Goal: Check status: Check status

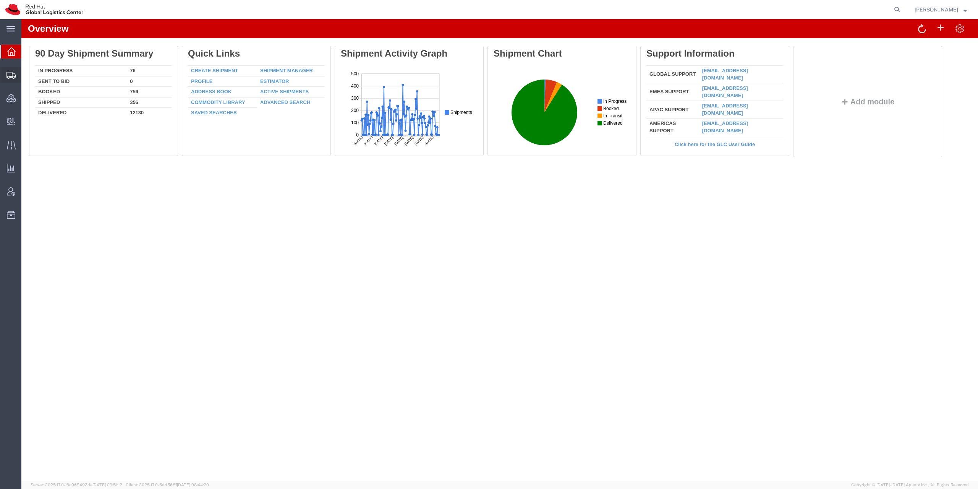
click at [7, 79] on div at bounding box center [10, 74] width 21 height 15
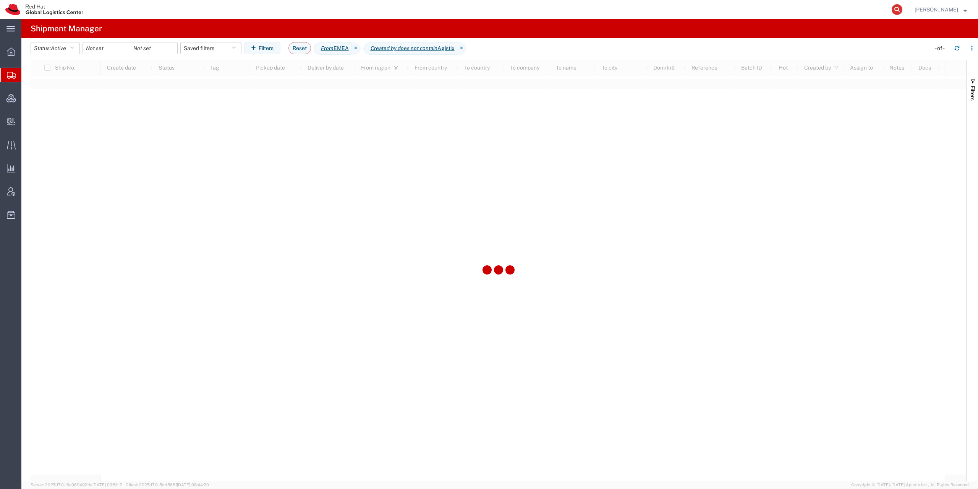
click at [902, 10] on icon at bounding box center [897, 9] width 11 height 11
paste input "8299488385"
type input "8299488385"
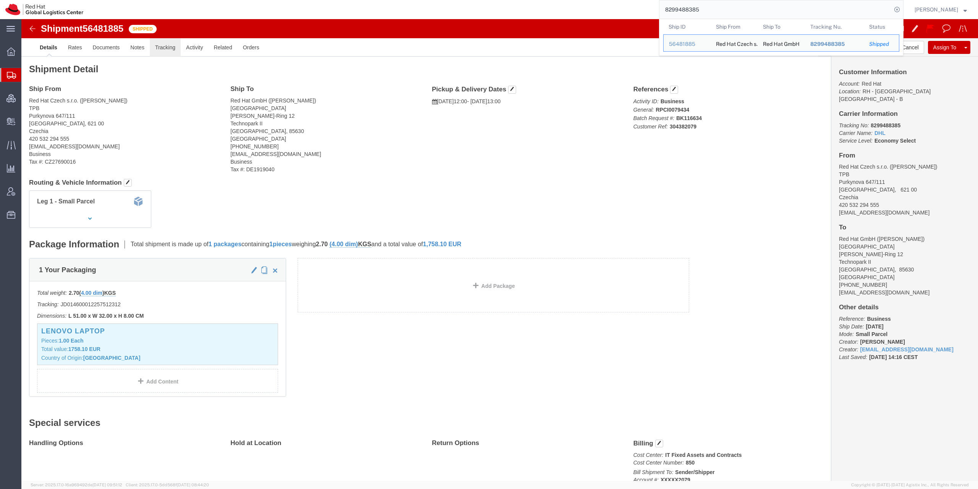
click link "Tracking"
